Goal: Entertainment & Leisure: Consume media (video, audio)

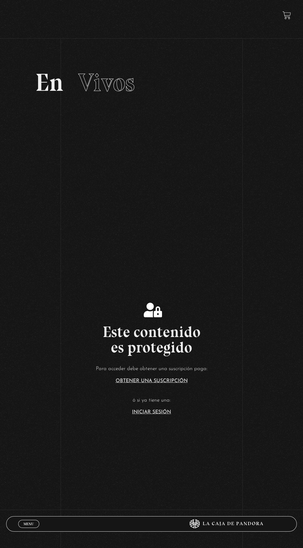
click at [149, 415] on link "Iniciar Sesión" at bounding box center [151, 412] width 39 height 5
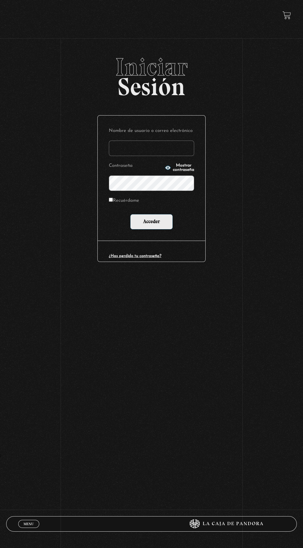
click at [177, 152] on input "Nombre de usuario o correo electrónico" at bounding box center [151, 148] width 85 height 15
type input "dianaduartemateron@gmail.com"
click at [130, 214] on input "Acceder" at bounding box center [151, 221] width 43 height 15
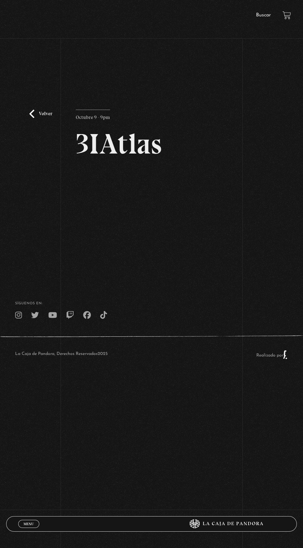
click at [229, 185] on div "Volver Octubre 9 - 9pm 3IAtlas" at bounding box center [151, 160] width 303 height 210
click at [278, 144] on div "Volver Octubre 9 - 9pm 3IAtlas" at bounding box center [151, 160] width 303 height 210
click at [181, 68] on div "Volver Octubre 9 - 9pm 3IAtlas" at bounding box center [151, 160] width 303 height 210
click at [223, 163] on article "Octubre 9 - 9pm 3IAtlas" at bounding box center [151, 181] width 151 height 143
click at [233, 173] on div "Volver Octubre 9 - 9pm 3IAtlas" at bounding box center [151, 160] width 303 height 210
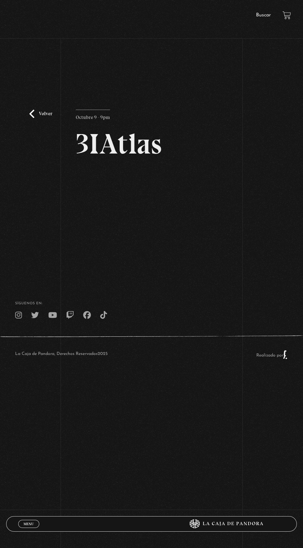
click at [228, 239] on div "Volver Octubre 9 - 9pm 3IAtlas" at bounding box center [151, 160] width 303 height 210
